Goal: Task Accomplishment & Management: Complete application form

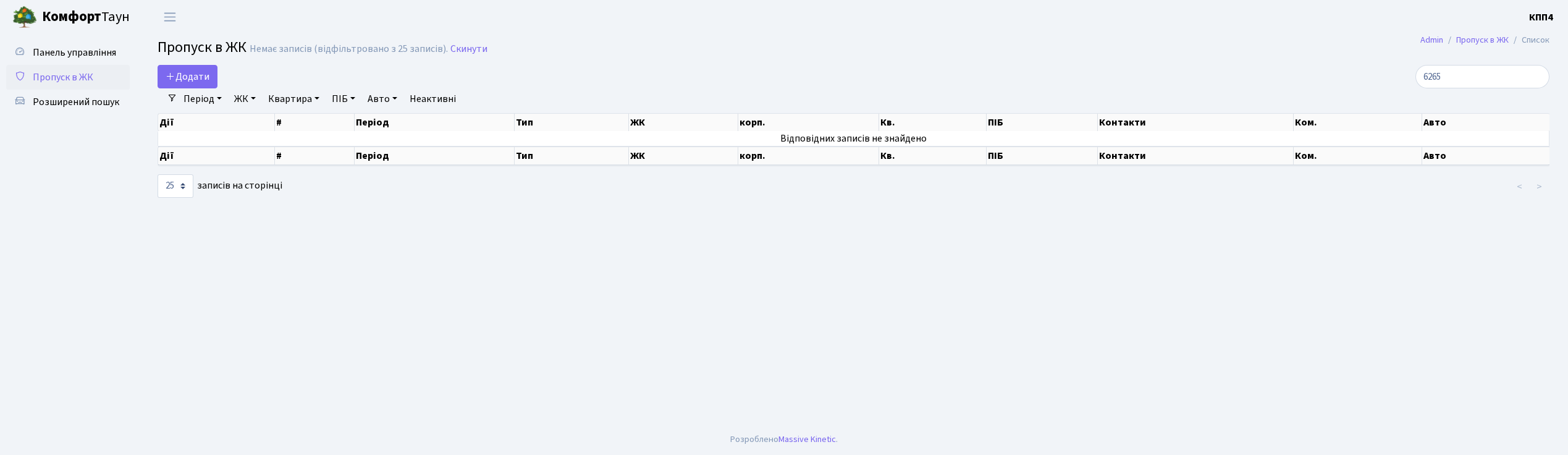
select select "25"
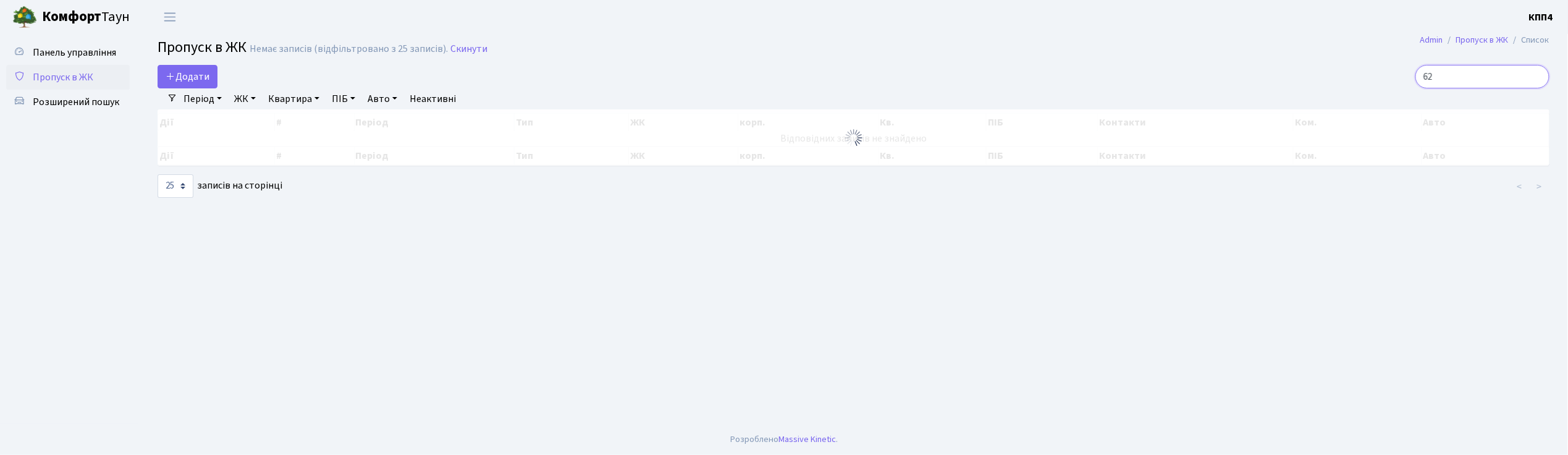
type input "6"
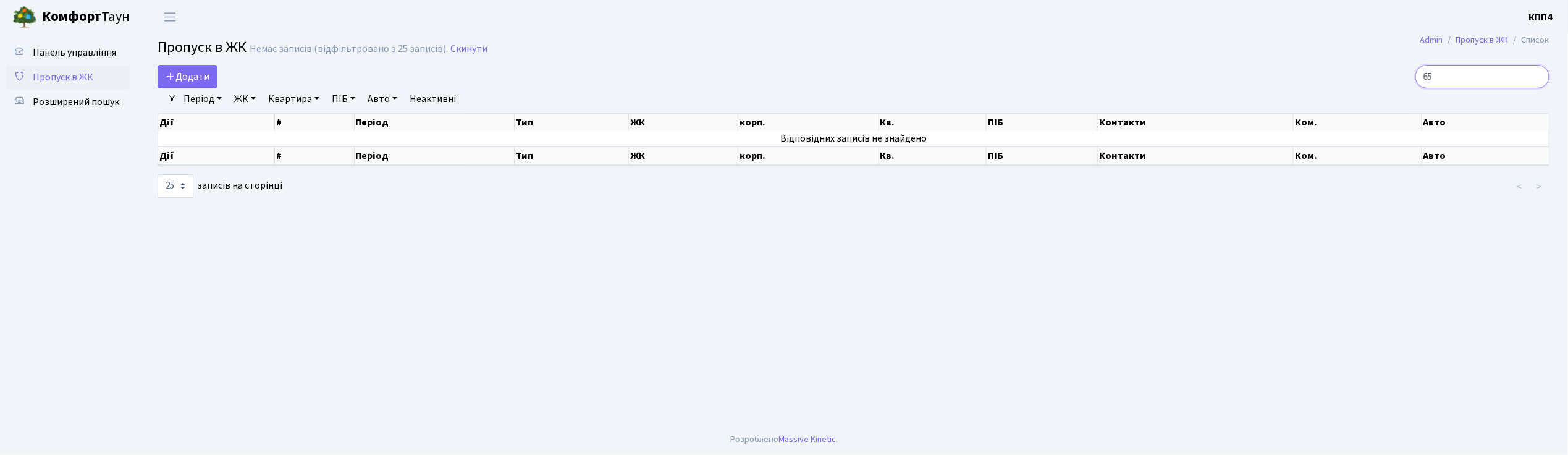
type input "6"
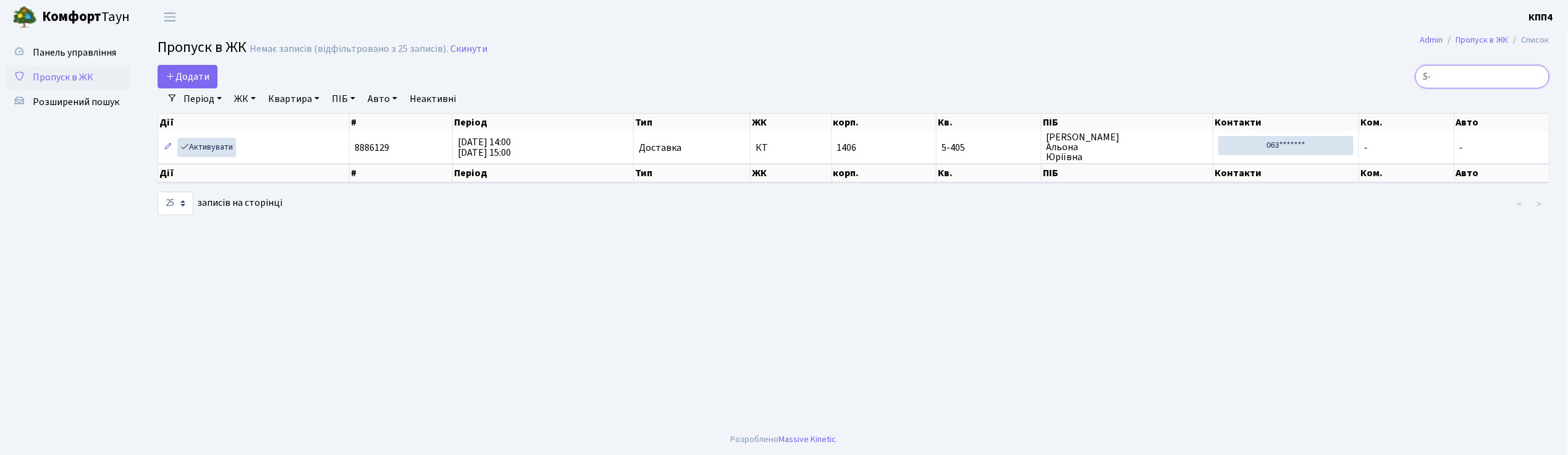
type input "5"
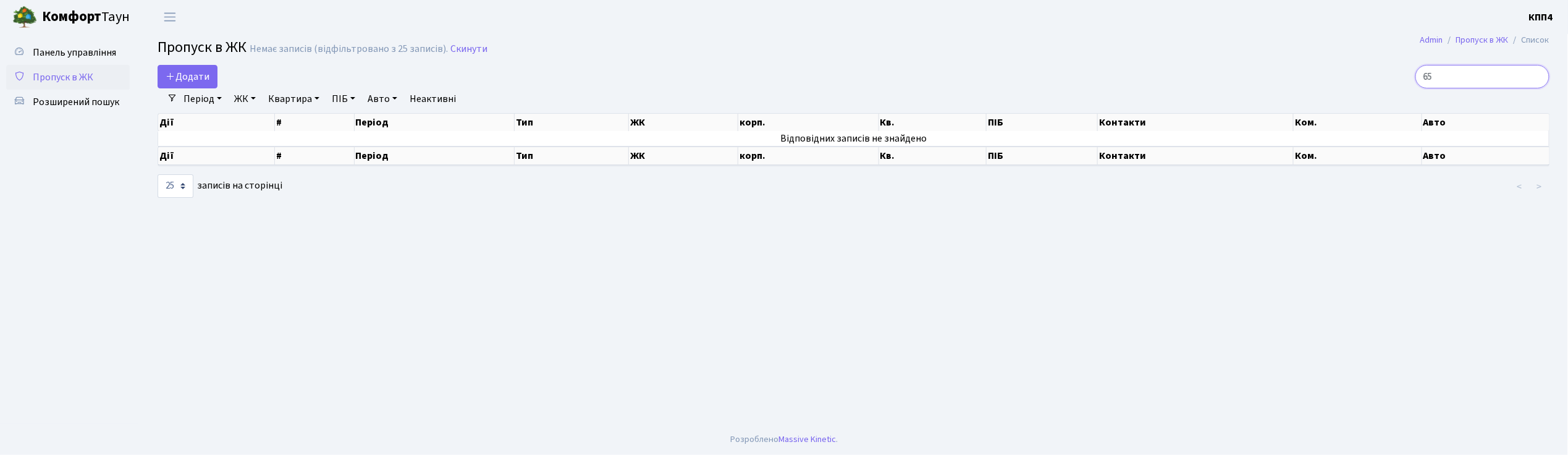
type input "6"
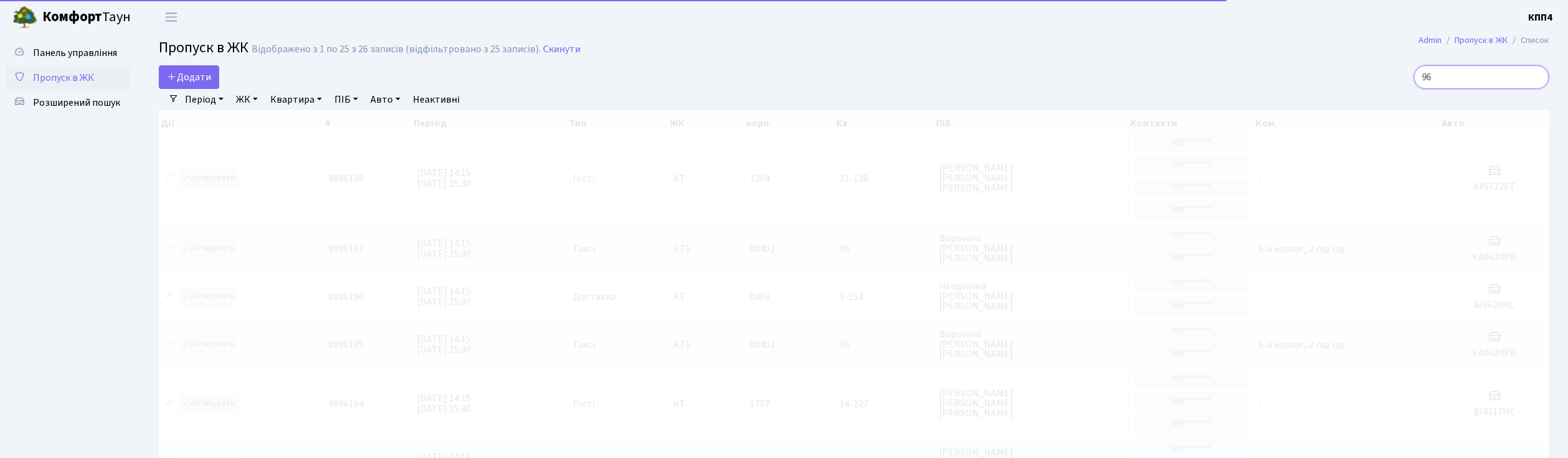
type input "9"
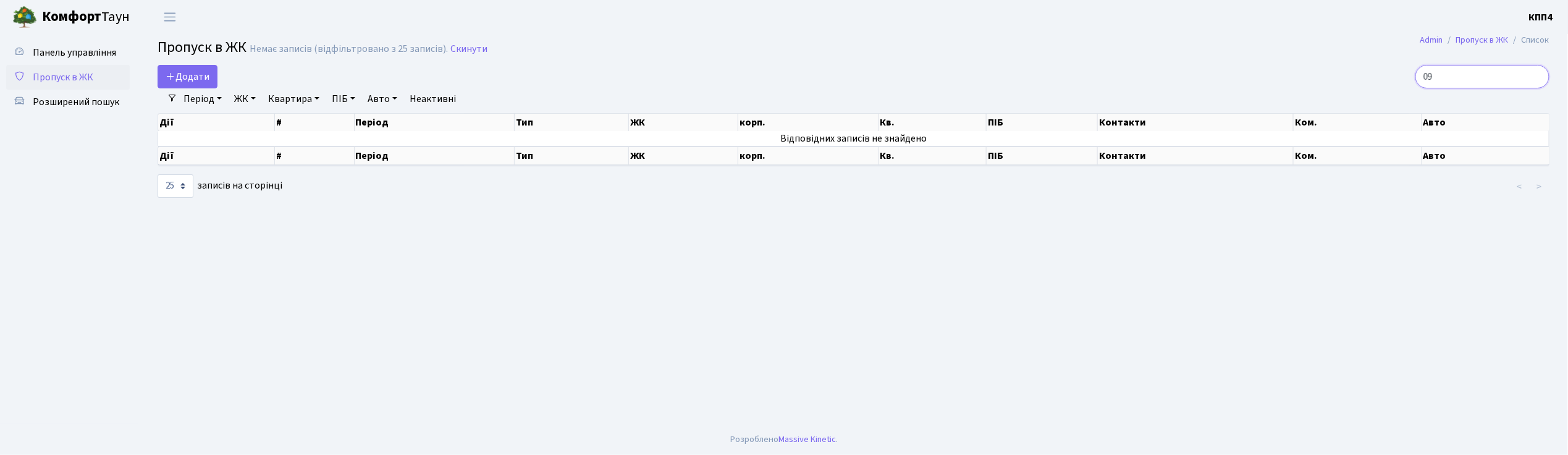
type input "0"
type input "6"
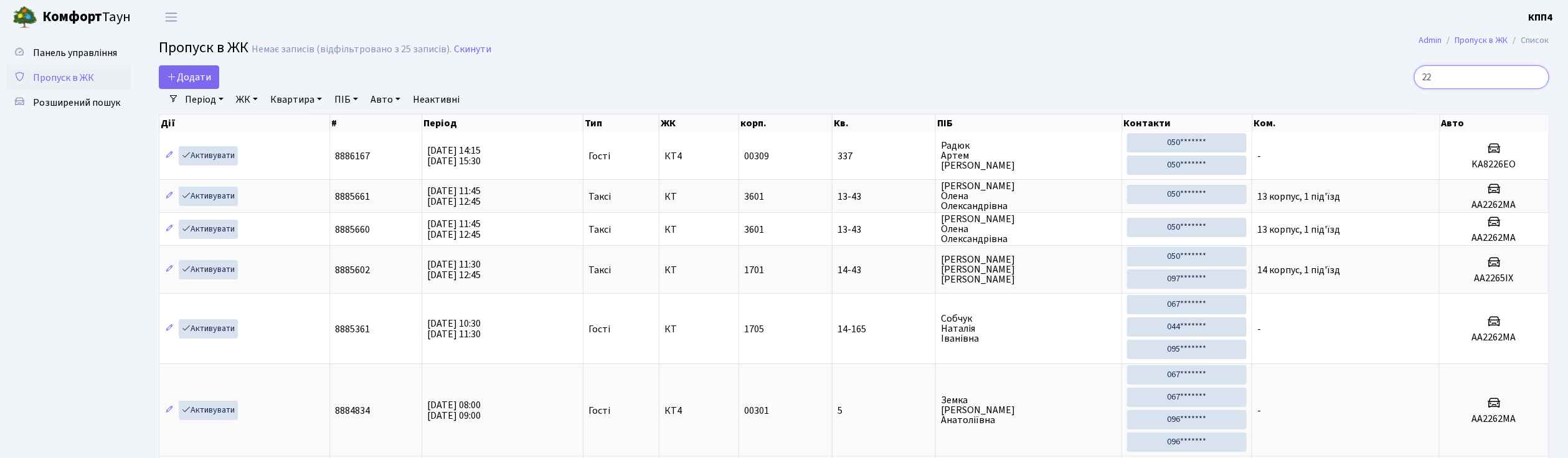
type input "2"
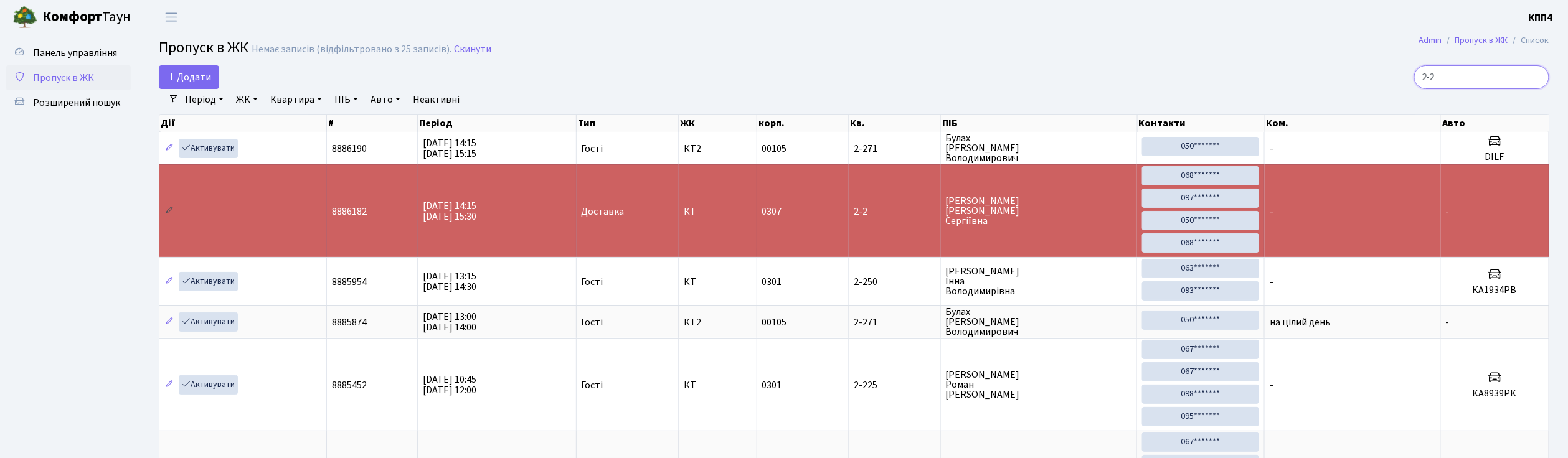
type input "2-2"
click at [165, 214] on icon at bounding box center [169, 210] width 8 height 8
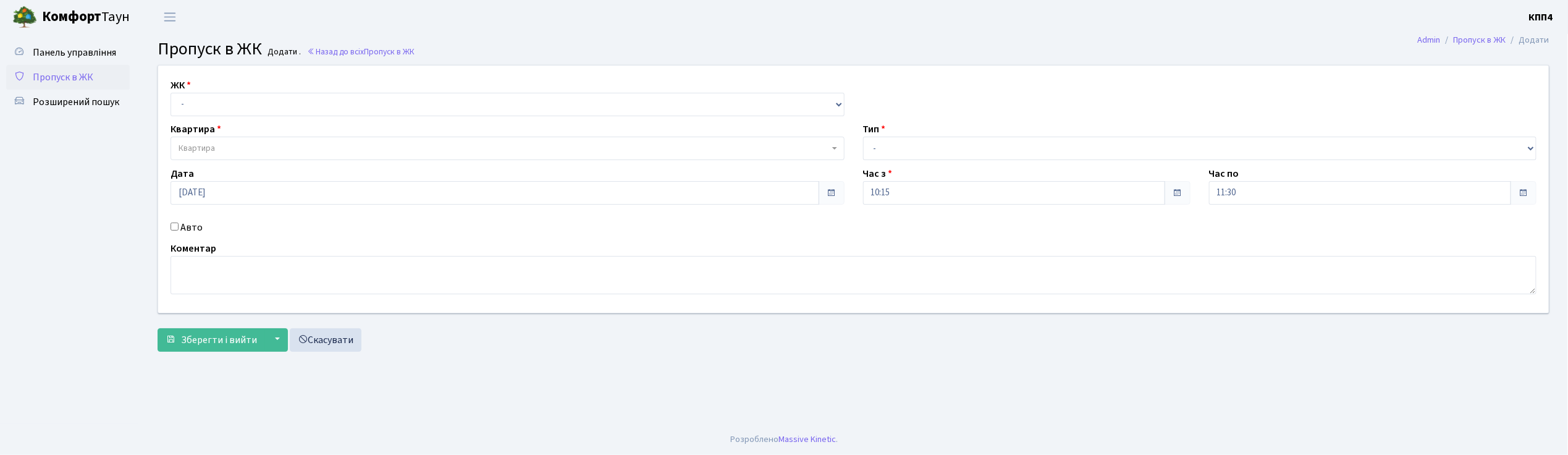
click at [176, 226] on input "Авто" at bounding box center [175, 226] width 8 height 8
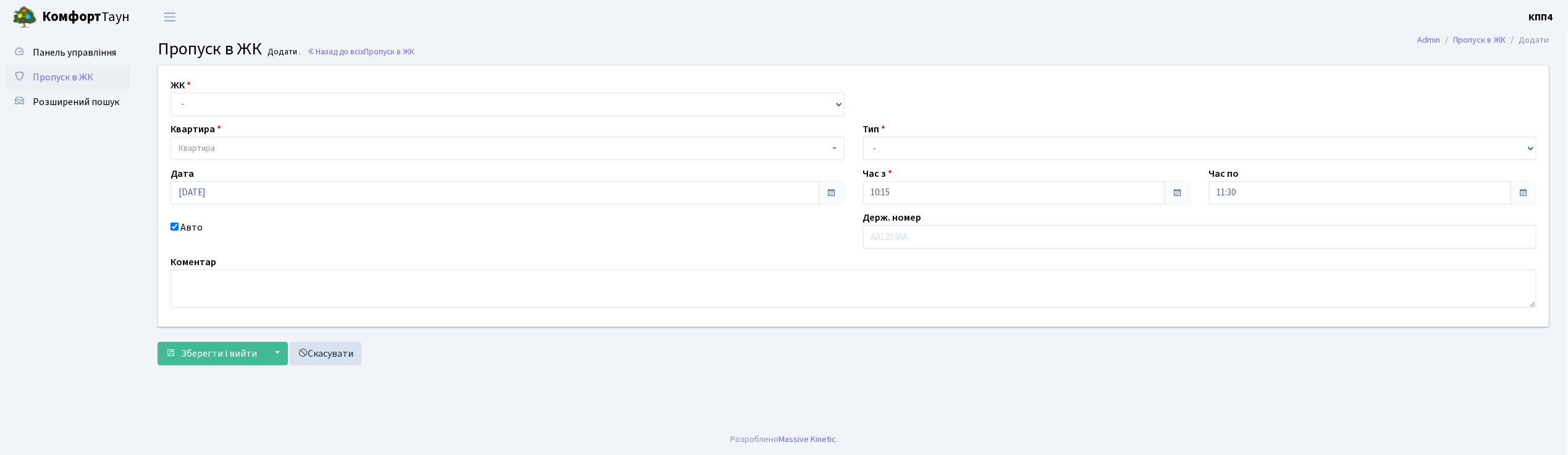
click at [175, 228] on input "Авто" at bounding box center [175, 226] width 8 height 8
checkbox input "false"
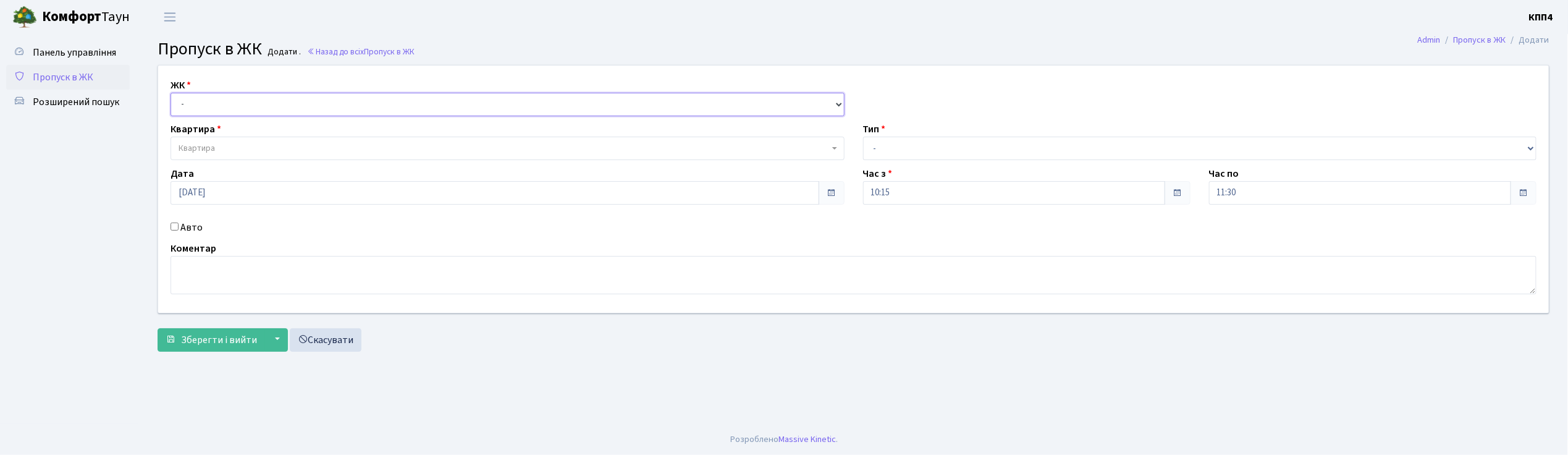
click at [216, 102] on select "- КТ, вул. Регенераторна, 4 КТ2, просп. Соборності, 17 КТ3, вул. Березнева, 16 …" at bounding box center [507, 104] width 674 height 23
select select "271"
click at [171, 93] on select "- КТ, вул. Регенераторна, 4 КТ2, просп. Соборності, 17 КТ3, вул. Березнева, 16 …" at bounding box center [507, 104] width 674 height 23
select select
click at [218, 151] on span "Квартира" at bounding box center [504, 148] width 650 height 12
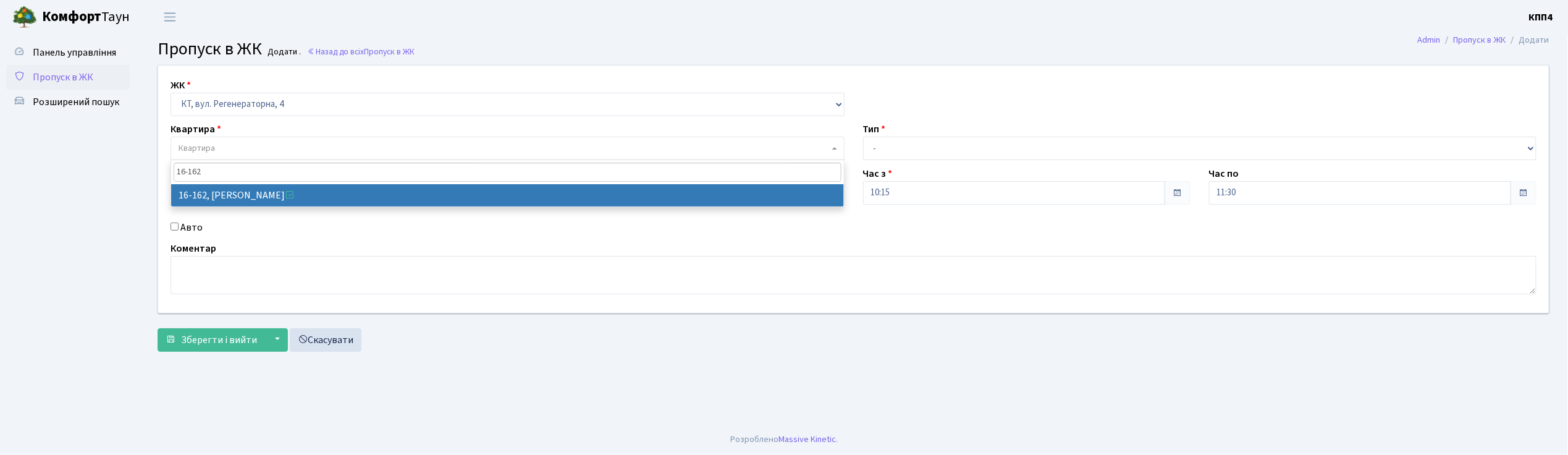
type input "16-162"
select select "8723"
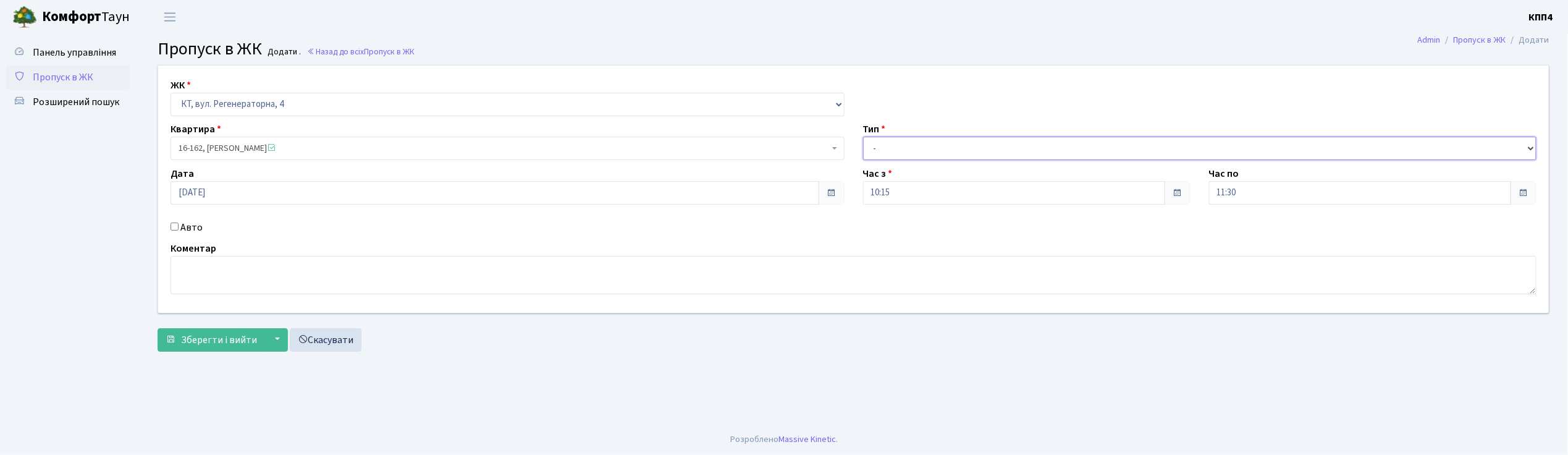
click at [896, 146] on select "- Доставка Таксі Гості Сервіс" at bounding box center [1200, 148] width 674 height 23
select select "1"
click at [864, 137] on select "- Доставка Таксі Гості Сервіс" at bounding box center [1200, 148] width 674 height 23
click at [232, 338] on span "Зберегти і вийти" at bounding box center [219, 340] width 76 height 14
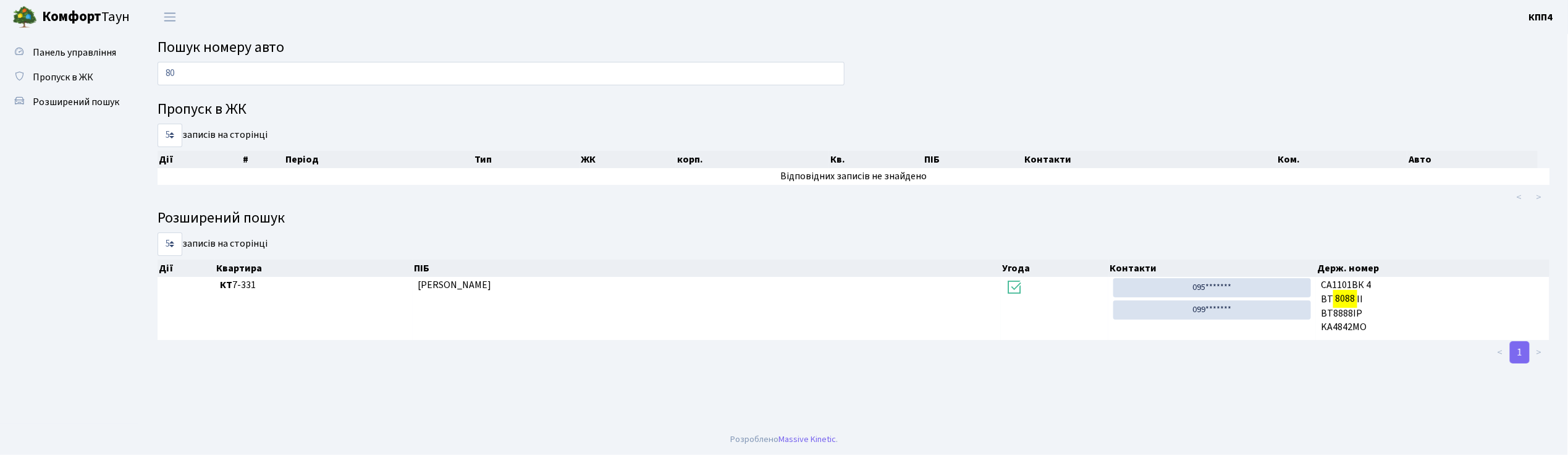
type input "8"
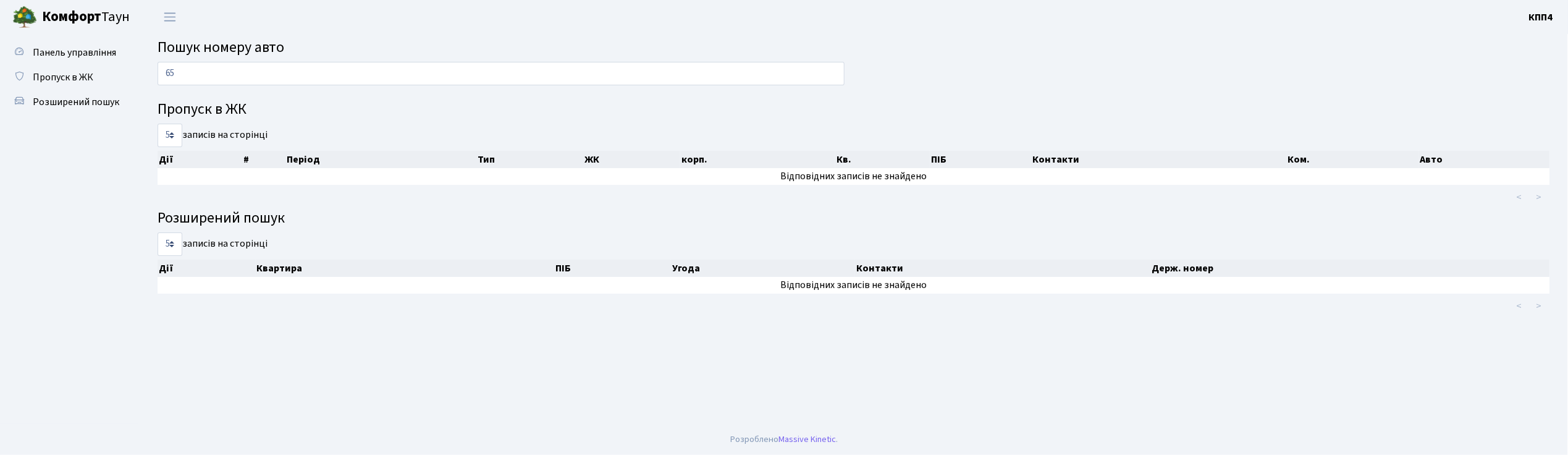
type input "6"
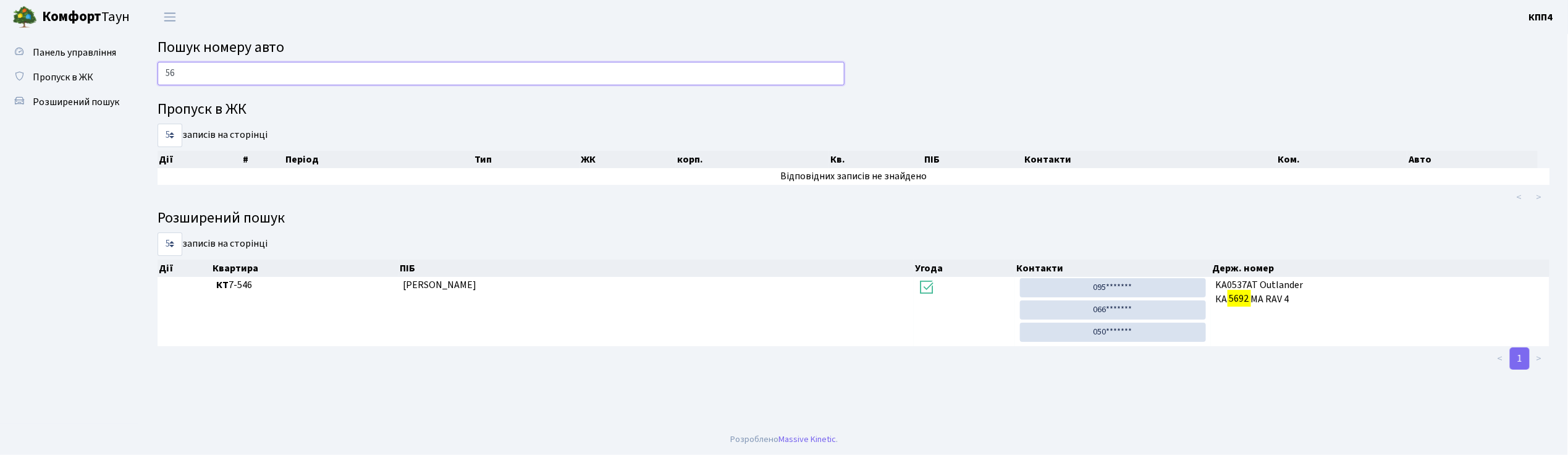
type input "5"
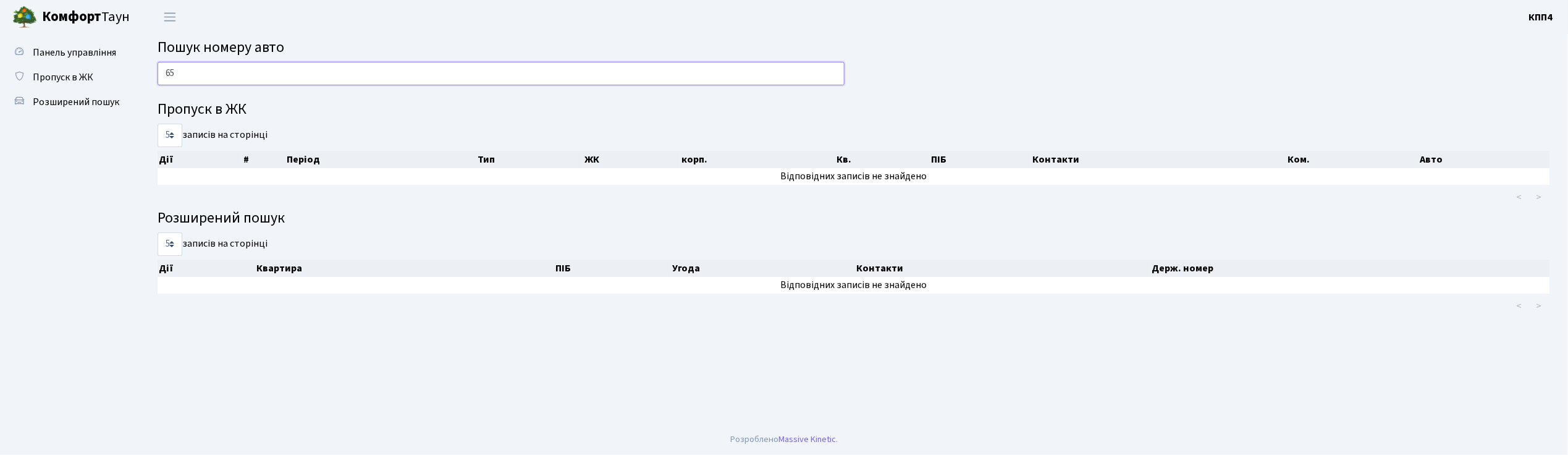
type input "6"
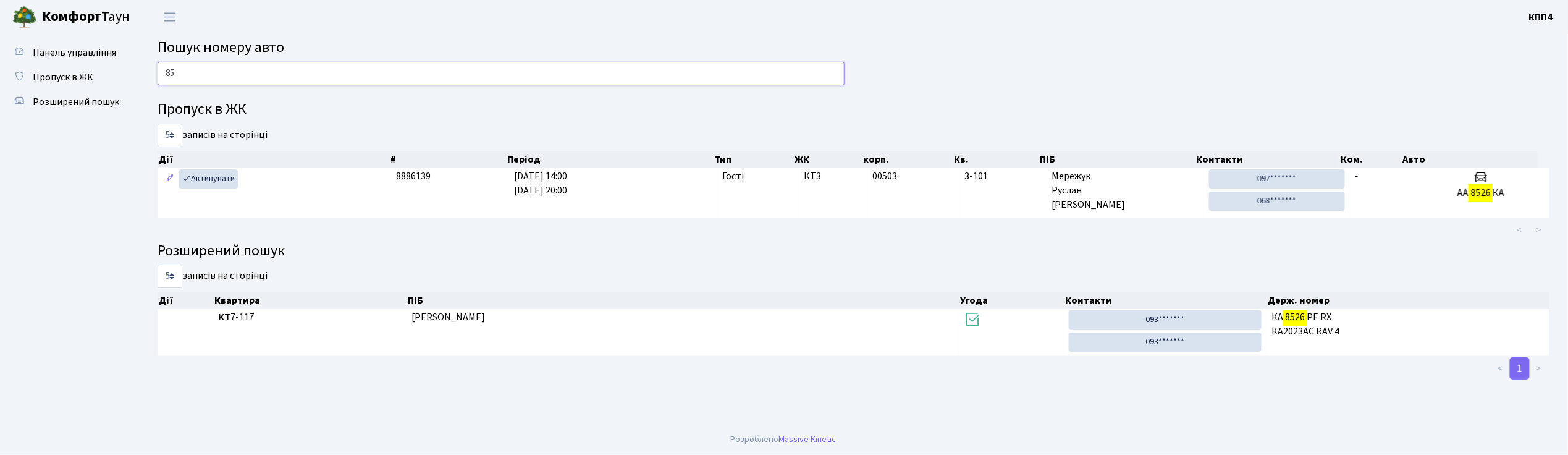
type input "8"
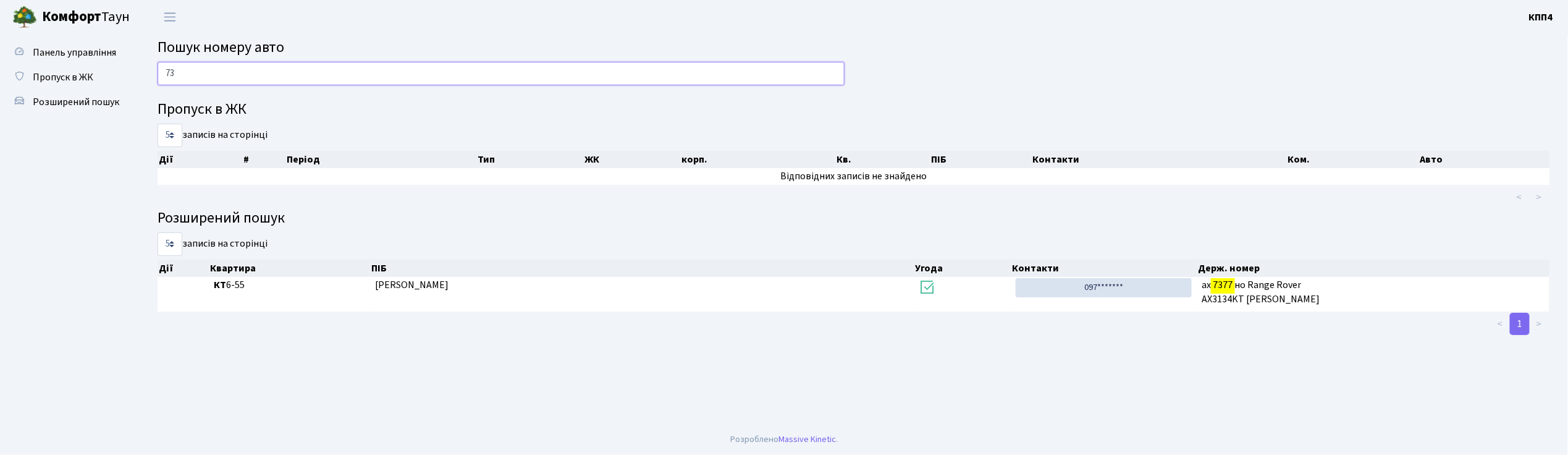
type input "7"
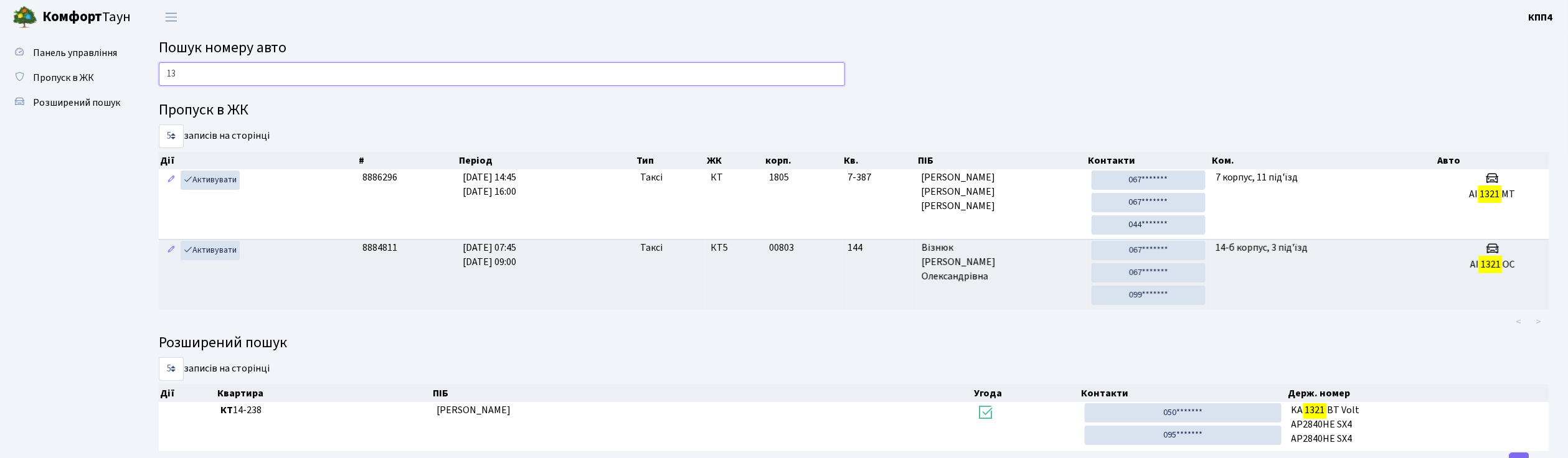
type input "1"
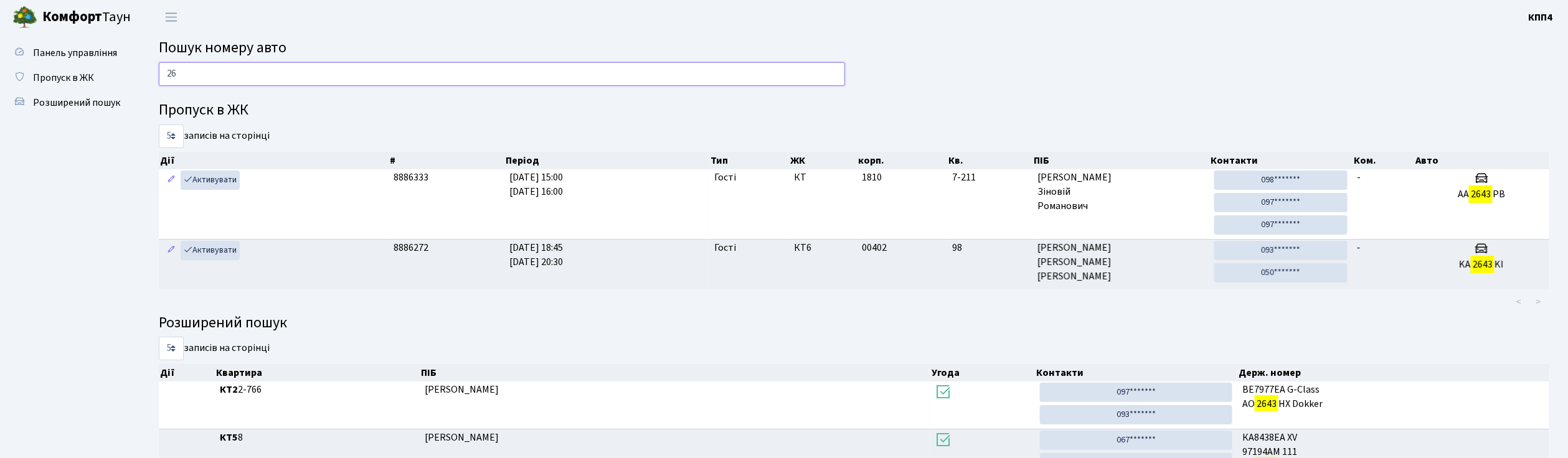
type input "2"
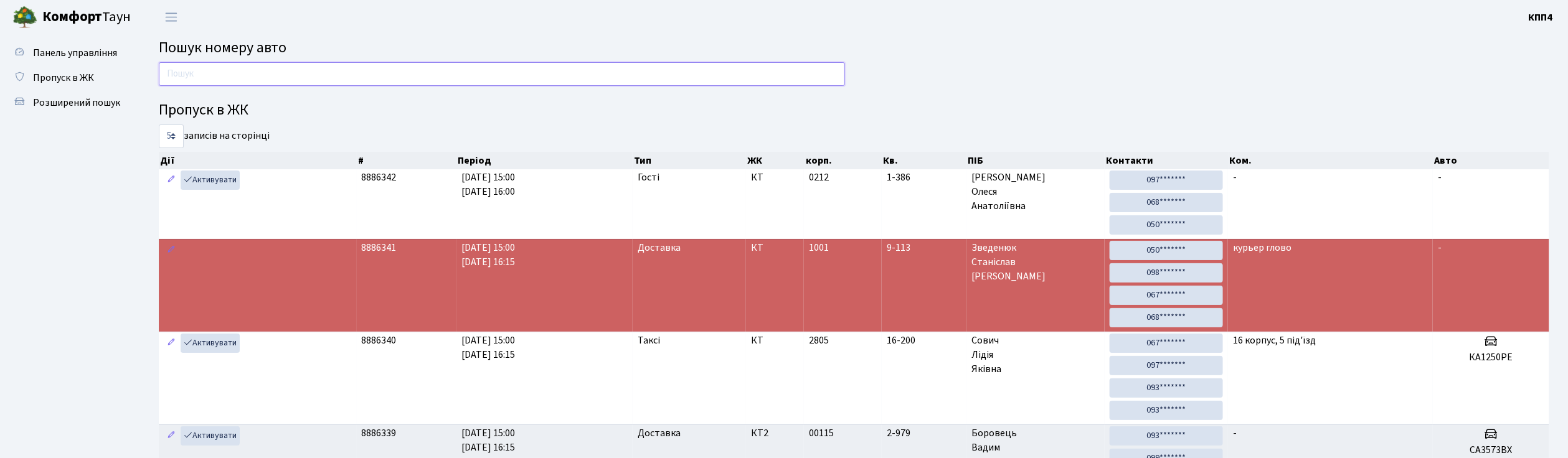
click at [195, 63] on input "text" at bounding box center [502, 74] width 686 height 23
click at [91, 211] on ul "Панель управління Пропуск в ЖК Розширений пошук" at bounding box center [69, 397] width 125 height 714
click at [204, 71] on input "text" at bounding box center [502, 74] width 686 height 23
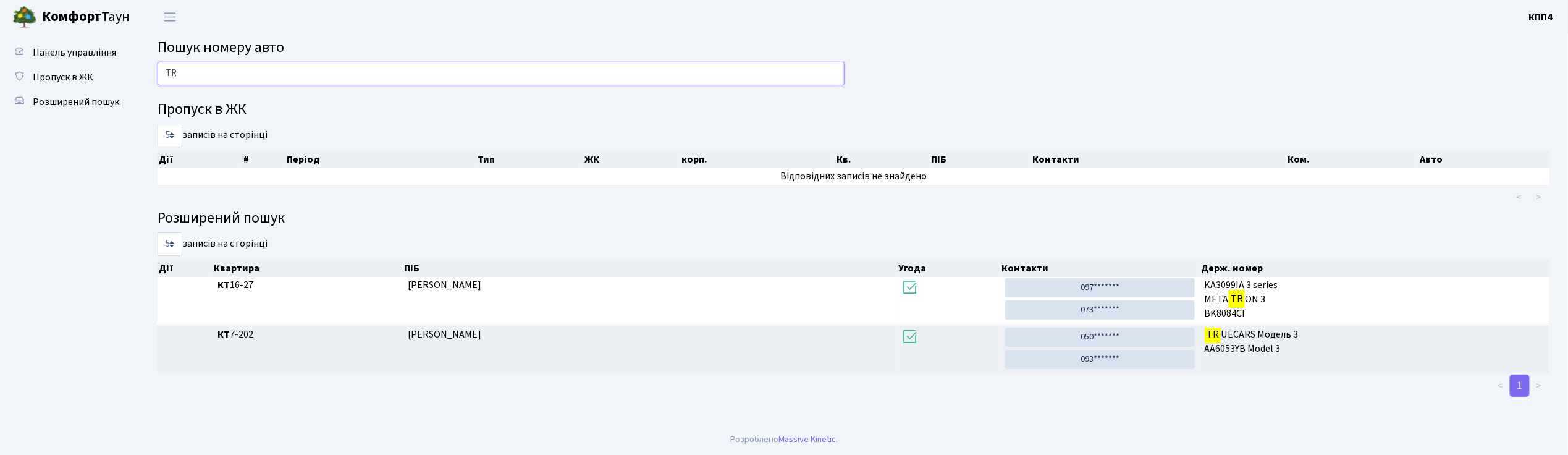
type input "T"
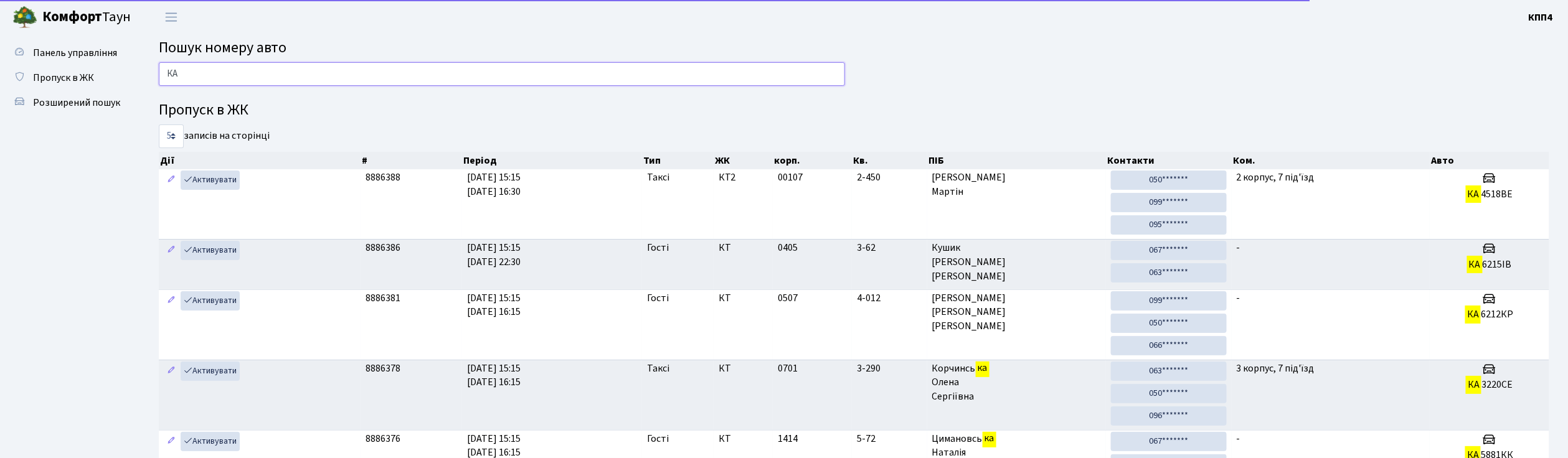
type input "К"
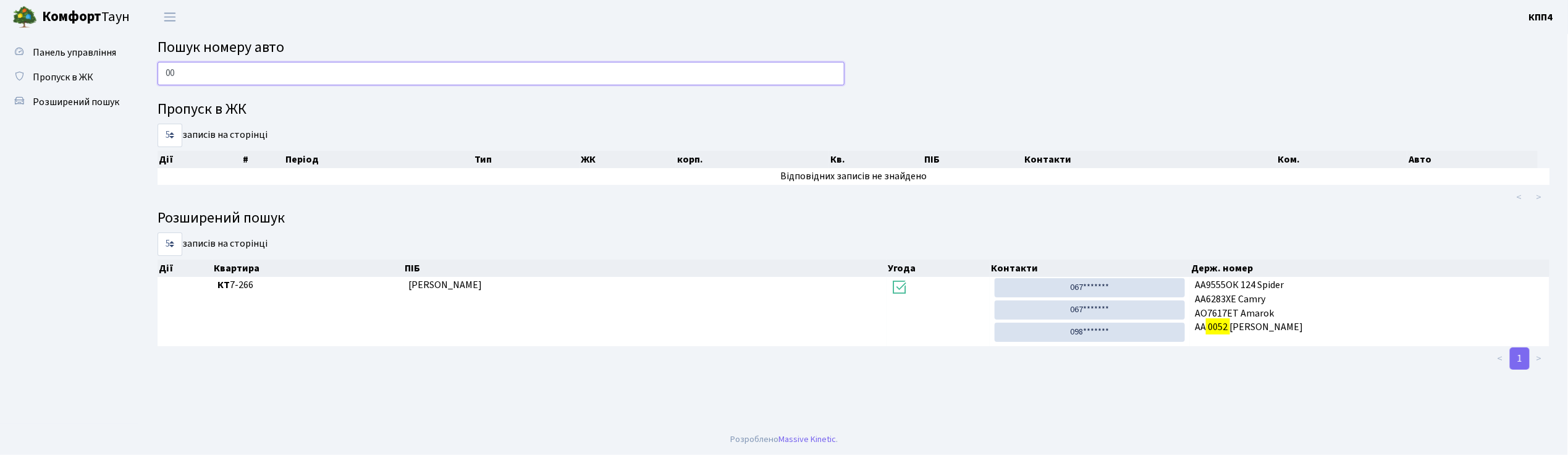
type input "0"
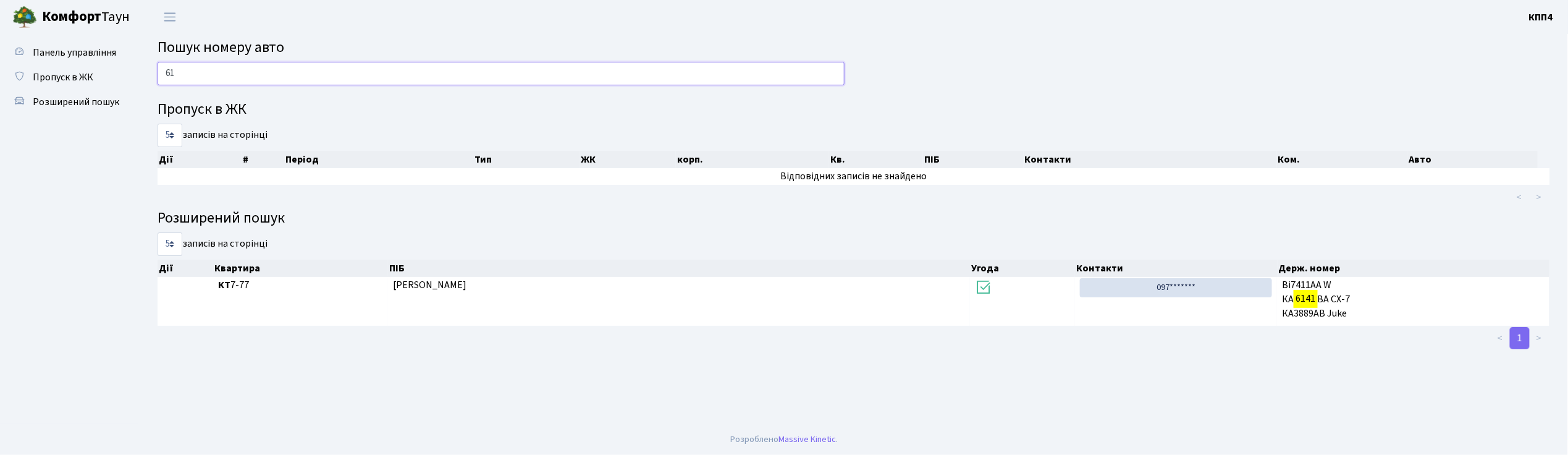
type input "6"
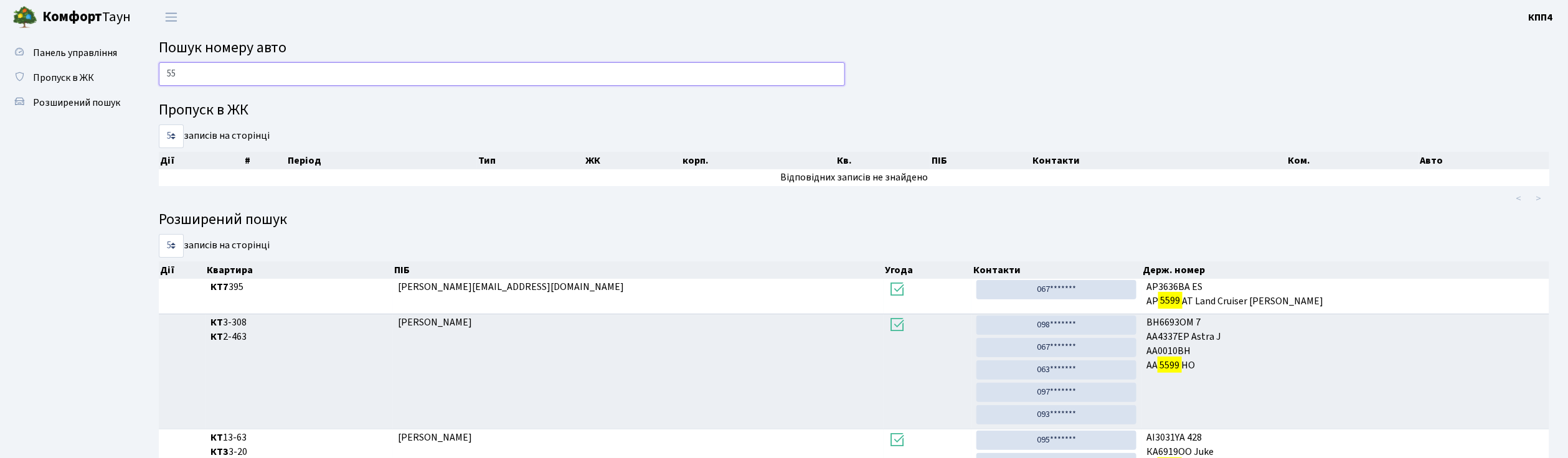
type input "5"
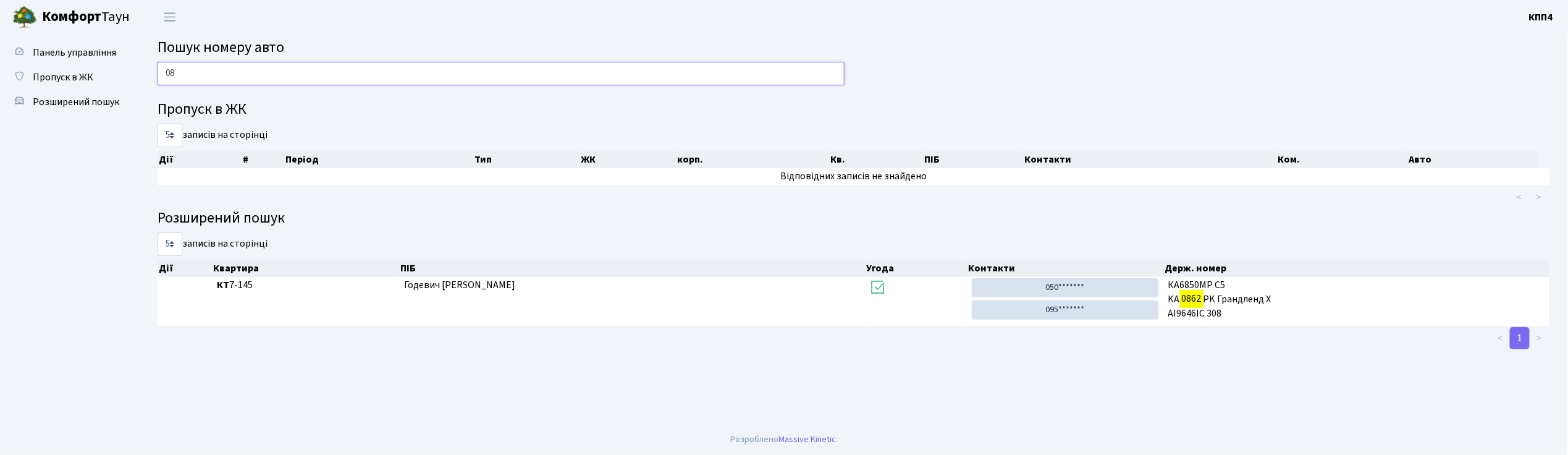
type input "0"
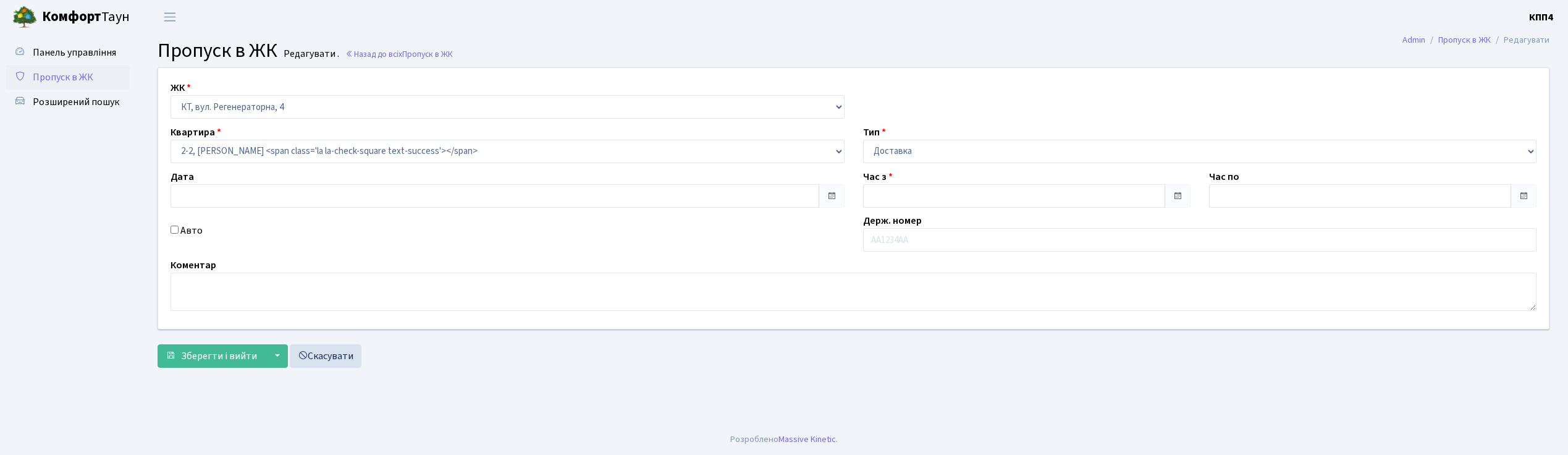
type input "[DATE]"
type input "14:15"
type input "15:30"
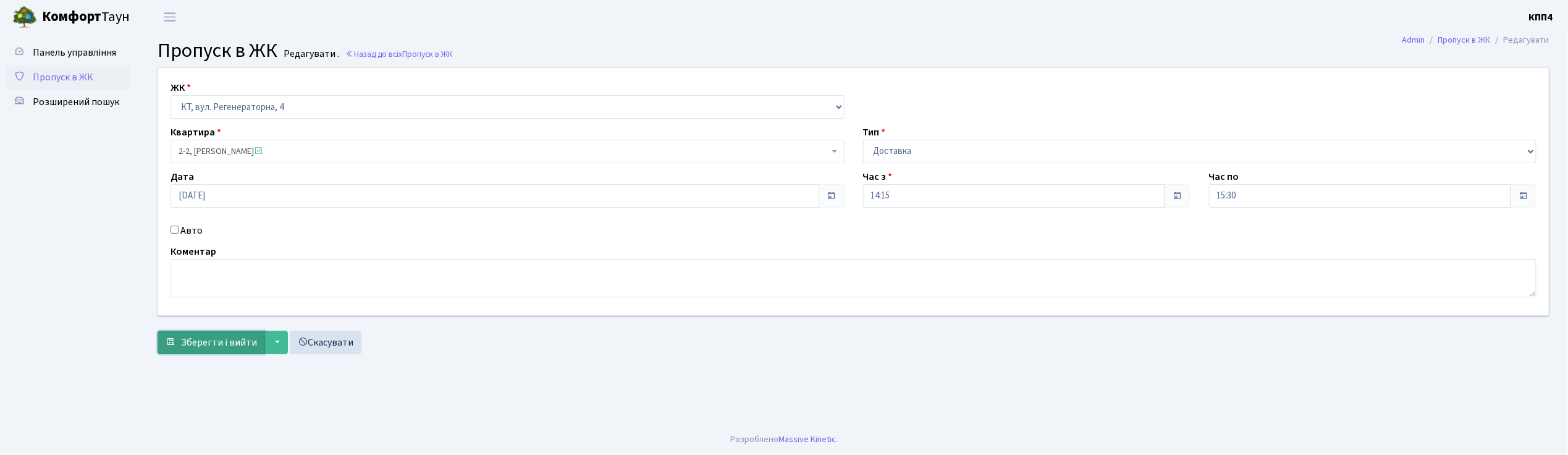
click at [222, 344] on span "Зберегти і вийти" at bounding box center [219, 342] width 76 height 14
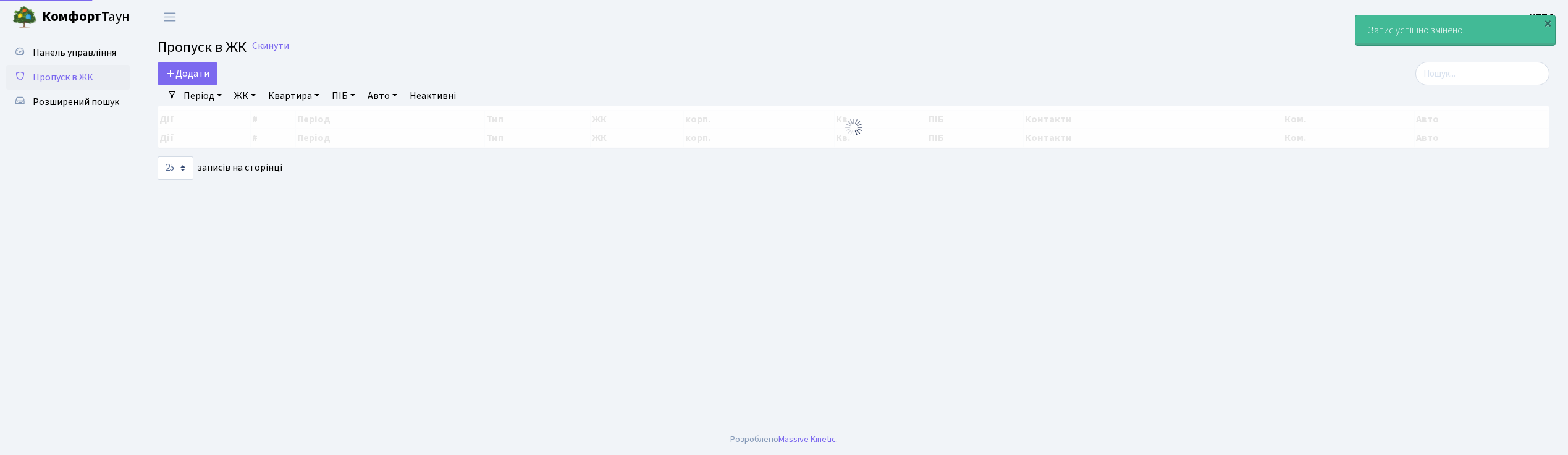
select select "25"
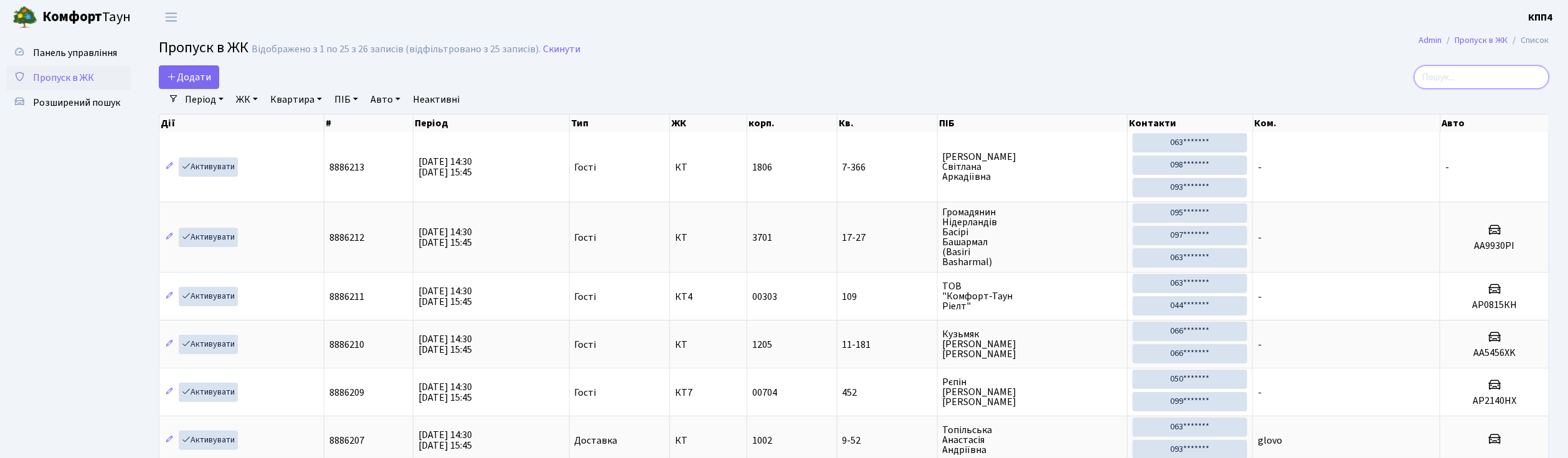
click at [1460, 84] on input "search" at bounding box center [1482, 77] width 135 height 23
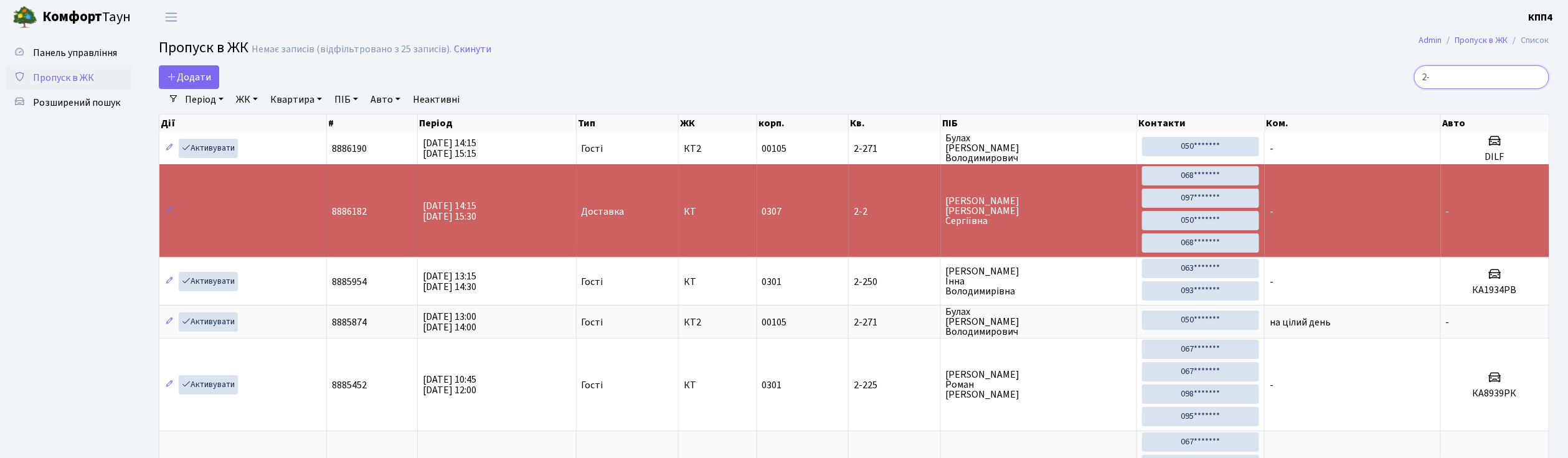
type input "2"
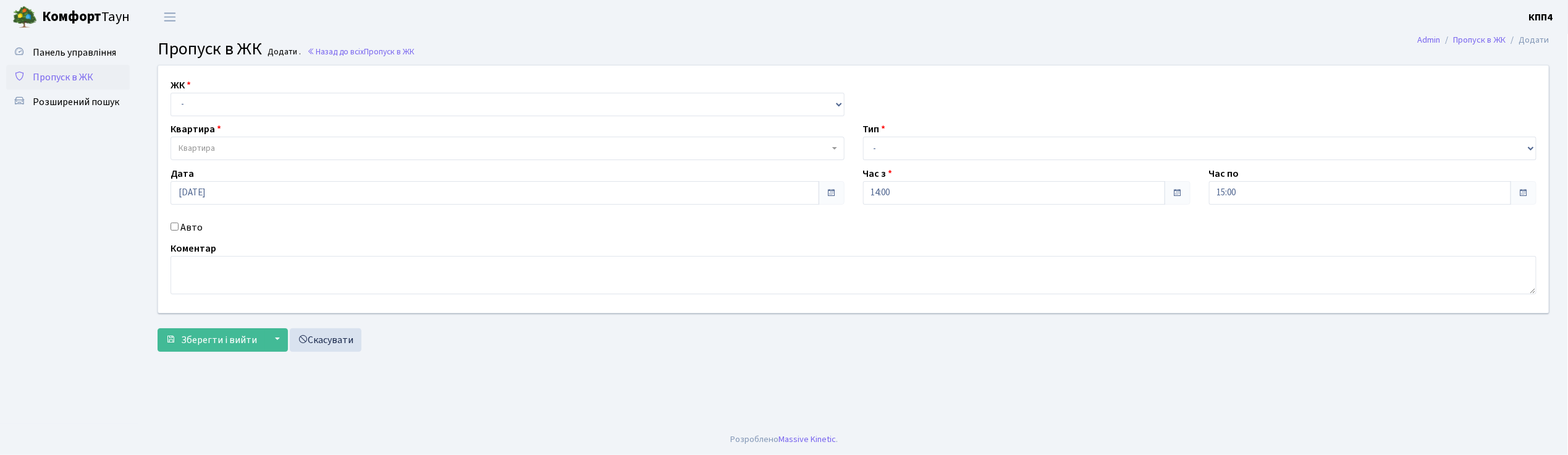
click at [171, 225] on input "Авто" at bounding box center [175, 226] width 8 height 8
checkbox input "true"
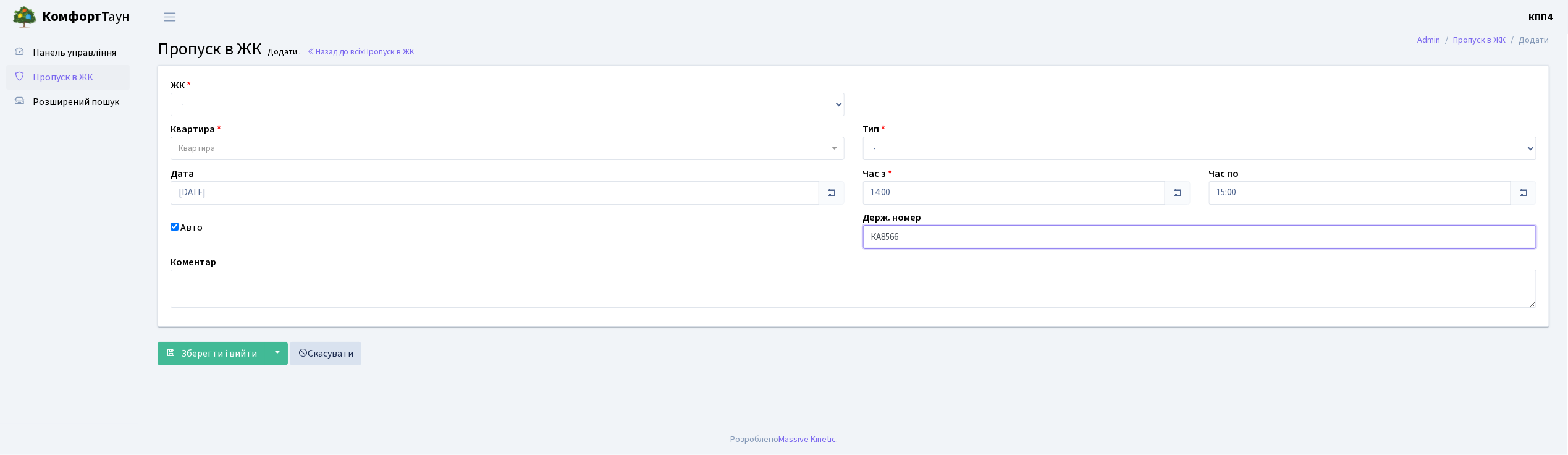
type input "КА8566ІН"
click at [241, 102] on select "- КТ, вул. Регенераторна, 4 КТ2, просп. Соборності, 17 КТ3, вул. Березнева, 16 …" at bounding box center [507, 104] width 674 height 23
select select "271"
click at [171, 93] on select "- КТ, вул. Регенераторна, 4 КТ2, просп. Соборності, 17 КТ3, вул. Березнева, 16 …" at bounding box center [507, 104] width 674 height 23
select select
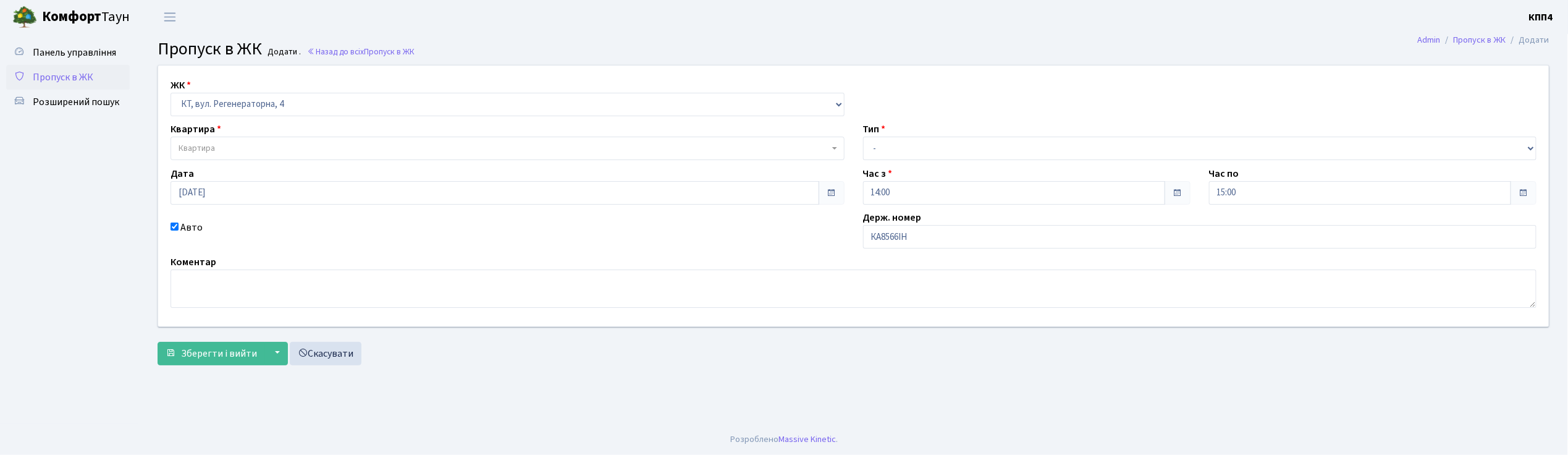
click at [235, 151] on span "Квартира" at bounding box center [504, 148] width 650 height 12
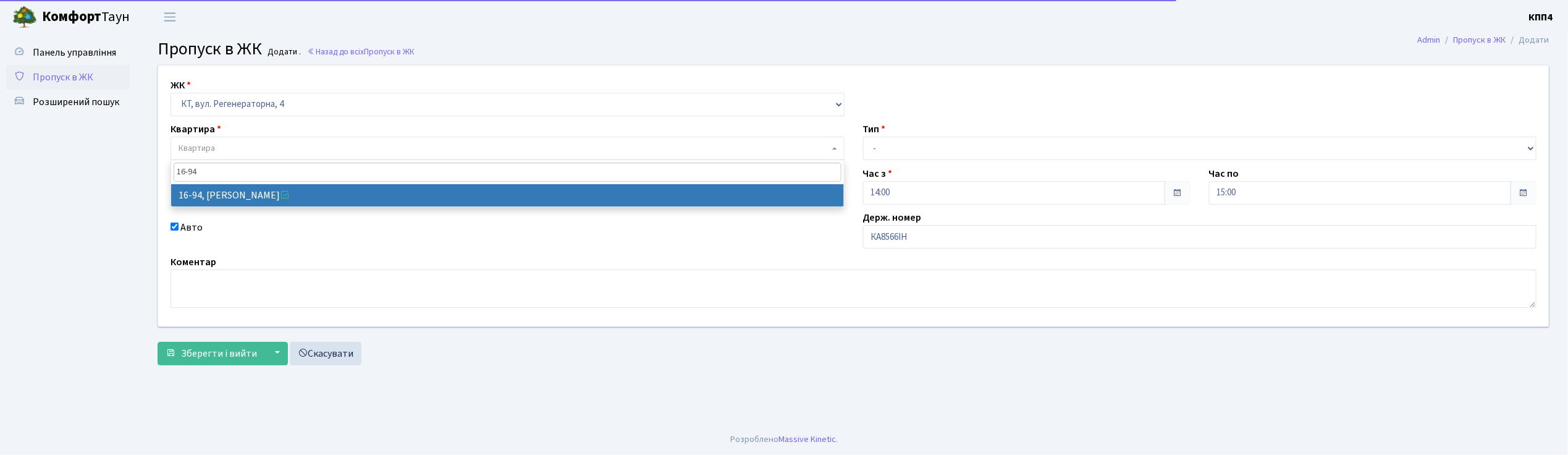
type input "16-94"
select select "8655"
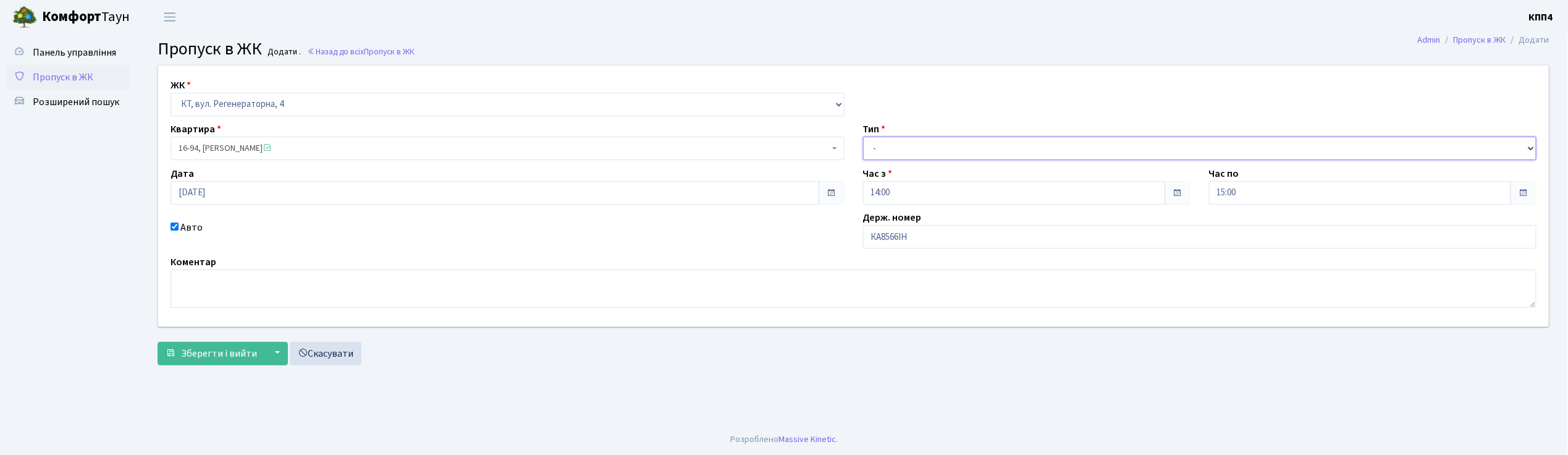
click at [893, 147] on select "- Доставка Таксі Гості Сервіс" at bounding box center [1200, 148] width 674 height 23
select select "2"
click at [864, 137] on select "- Доставка Таксі Гості Сервіс" at bounding box center [1200, 148] width 674 height 23
click at [207, 354] on span "Зберегти і вийти" at bounding box center [219, 353] width 76 height 14
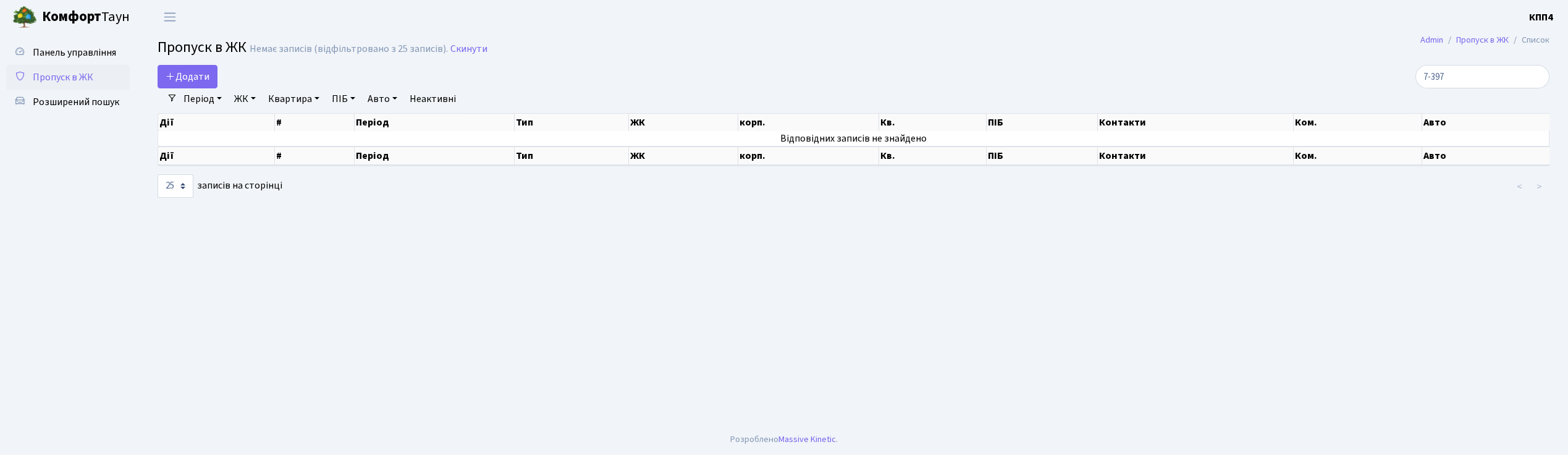
select select "25"
type input "7"
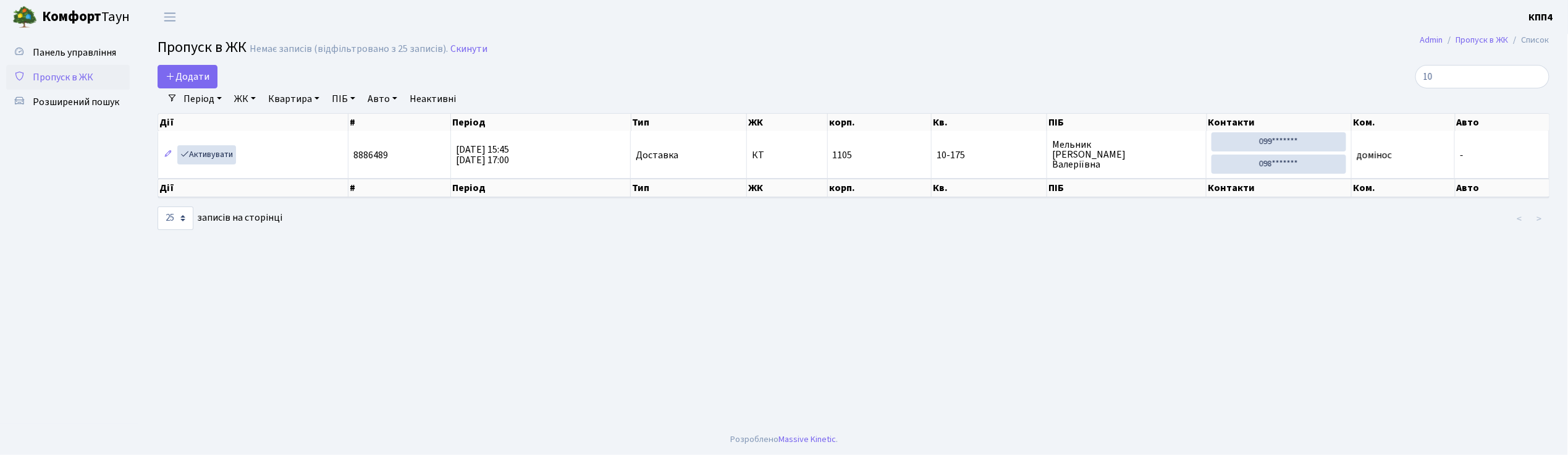
type input "1"
